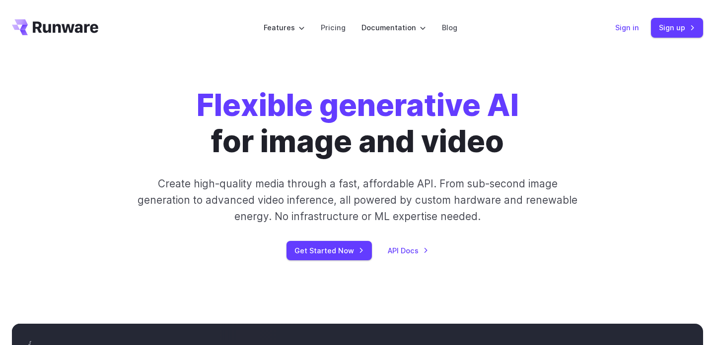
click at [635, 30] on link "Sign in" at bounding box center [627, 27] width 24 height 11
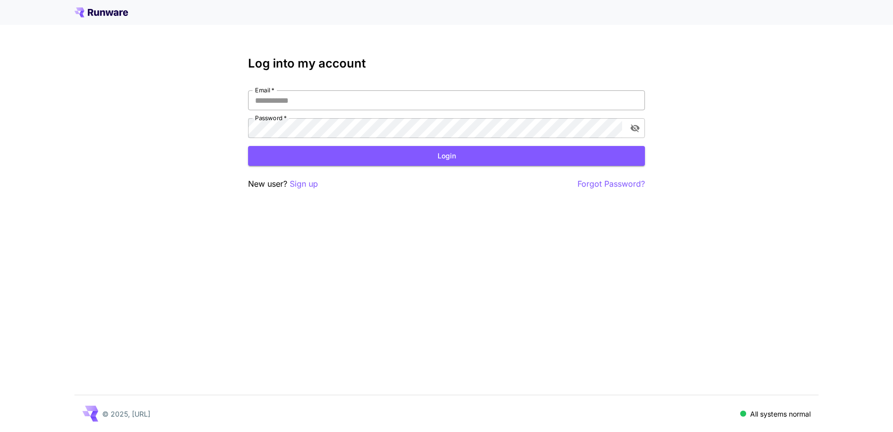
click at [385, 110] on input "Email   *" at bounding box center [446, 100] width 397 height 20
type input "**********"
click button "Login" at bounding box center [446, 156] width 397 height 20
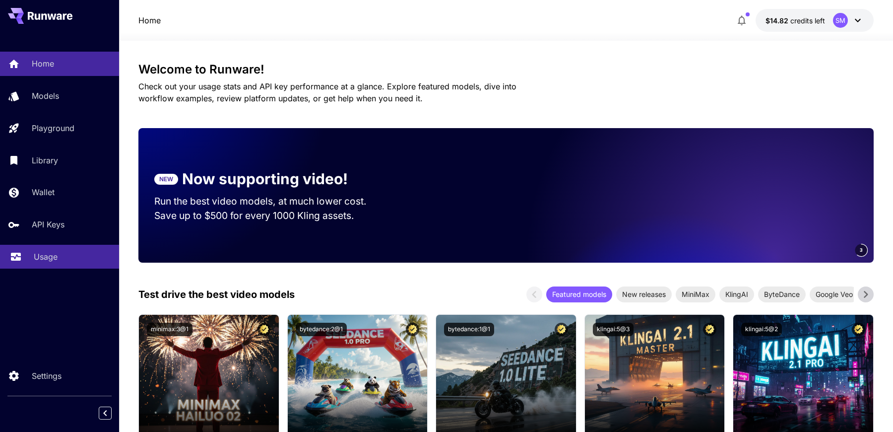
click at [57, 263] on p "Usage" at bounding box center [46, 257] width 24 height 12
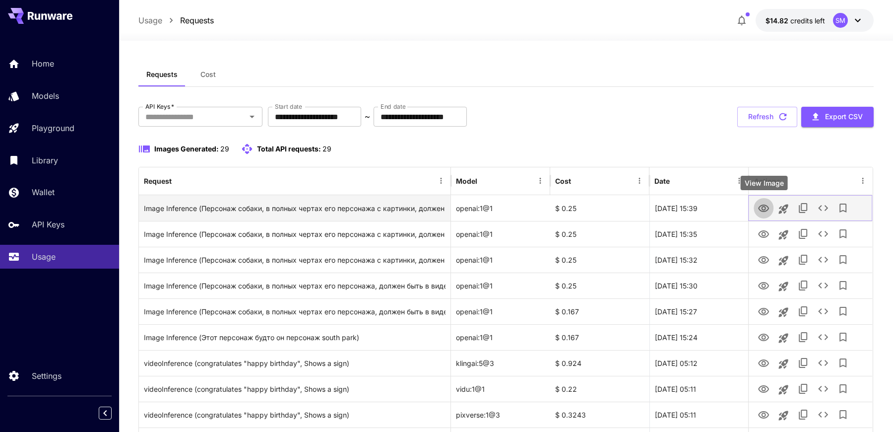
click at [767, 208] on icon "View Image" at bounding box center [764, 208] width 12 height 12
click at [780, 206] on icon "Launch in playground" at bounding box center [783, 208] width 9 height 9
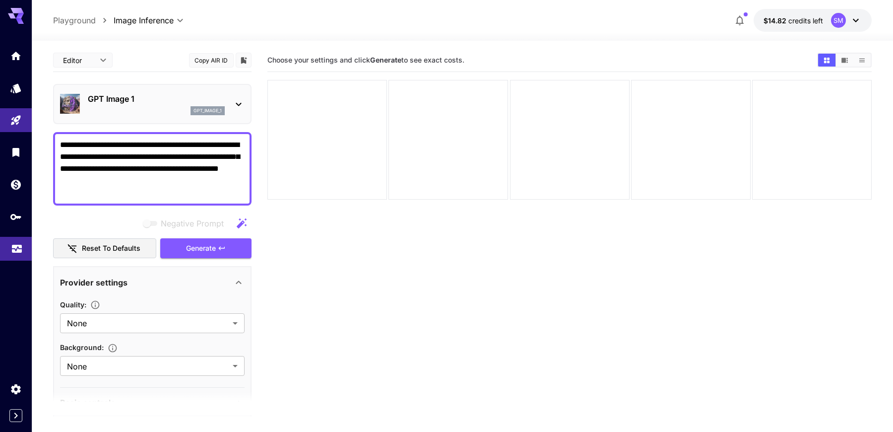
click at [13, 247] on icon "Usage" at bounding box center [17, 246] width 12 height 12
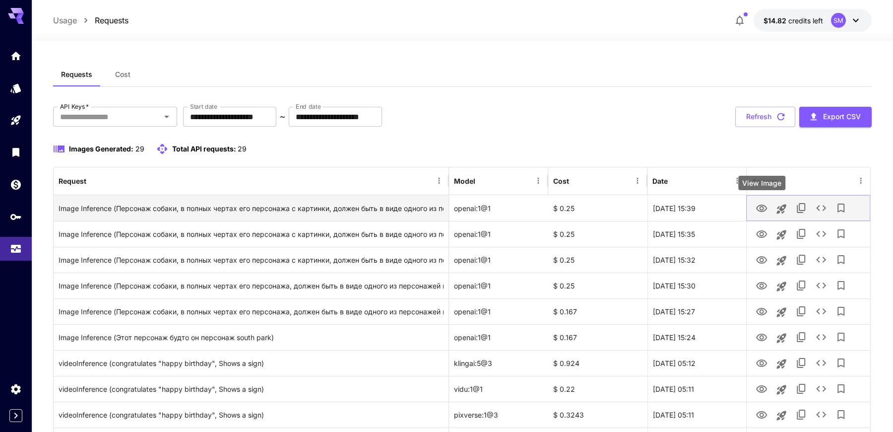
click at [766, 205] on icon "View Image" at bounding box center [762, 208] width 12 height 12
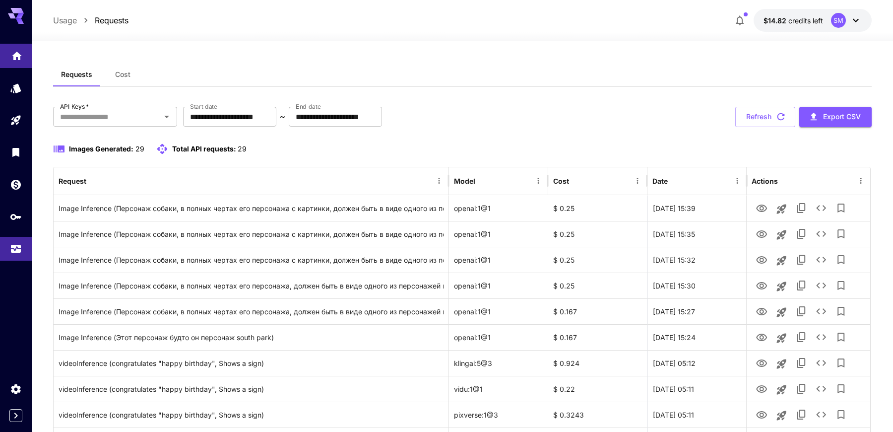
click at [10, 62] on link at bounding box center [16, 56] width 32 height 24
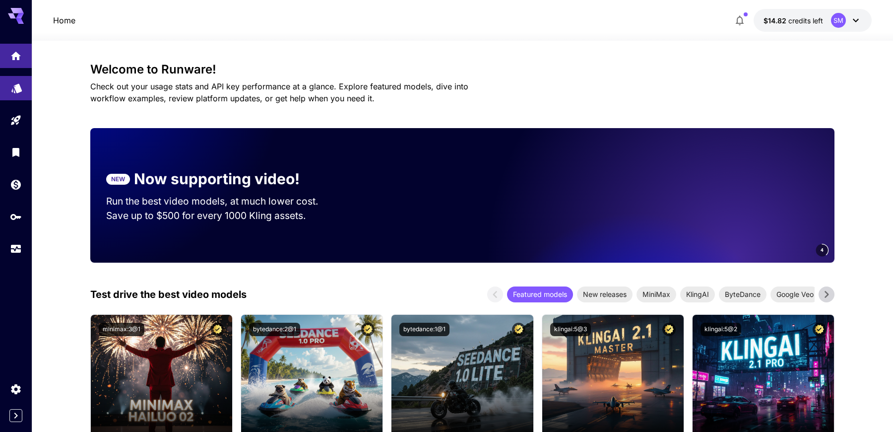
click at [15, 88] on icon "Models" at bounding box center [16, 84] width 10 height 9
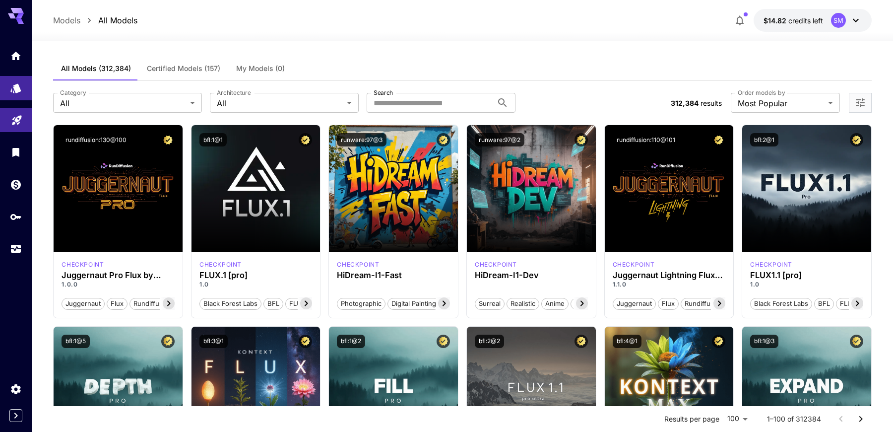
click at [14, 127] on link at bounding box center [16, 120] width 32 height 24
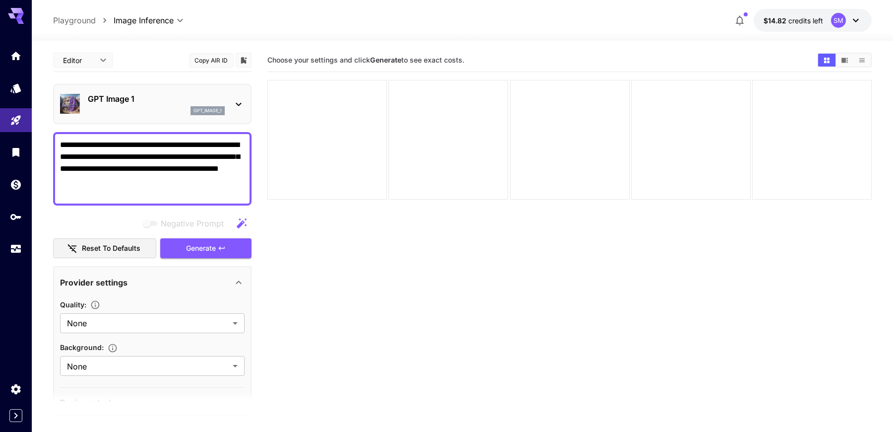
click at [282, 64] on h5 "Choose your settings and click Generate to see exact costs." at bounding box center [365, 60] width 197 height 9
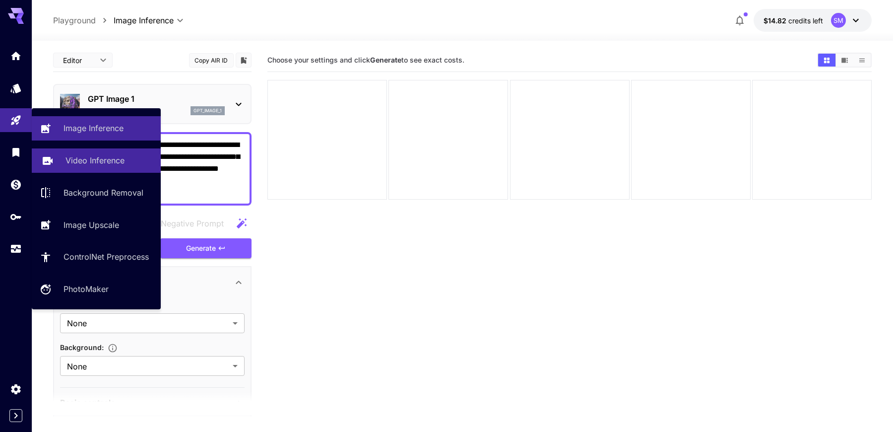
click at [100, 155] on p "Video Inference" at bounding box center [95, 160] width 59 height 12
type input "**********"
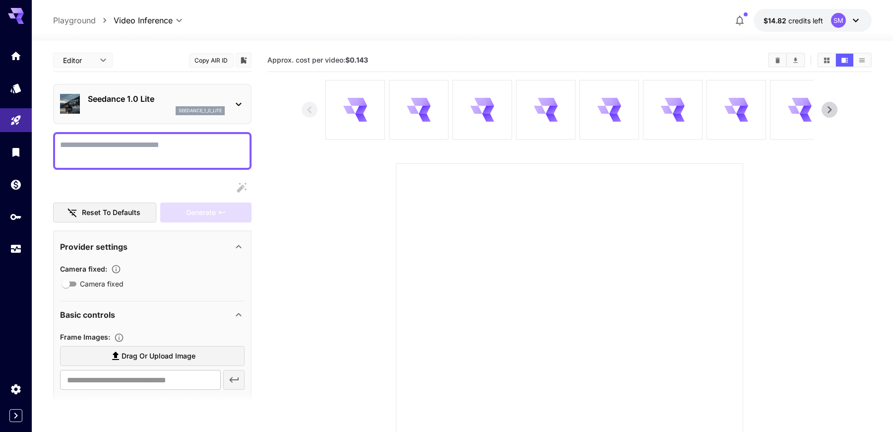
click at [126, 146] on textarea "Camera fixed" at bounding box center [152, 151] width 185 height 24
